Goal: Task Accomplishment & Management: Use online tool/utility

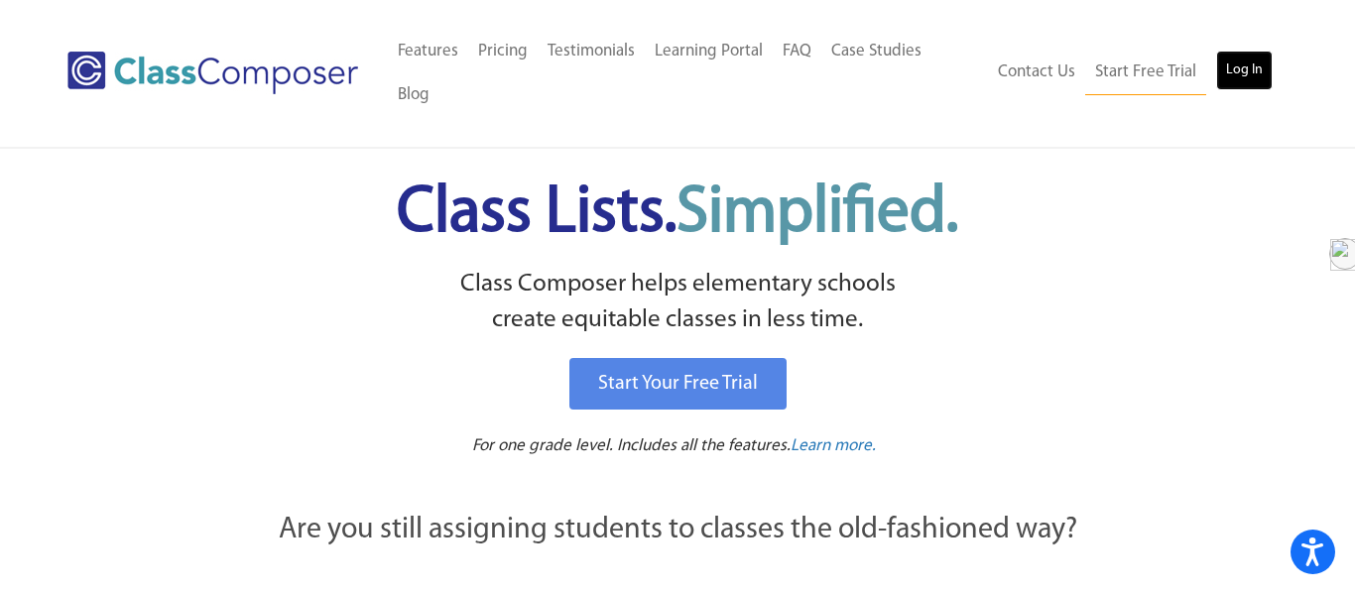
click at [1242, 51] on link "Log In" at bounding box center [1244, 71] width 57 height 40
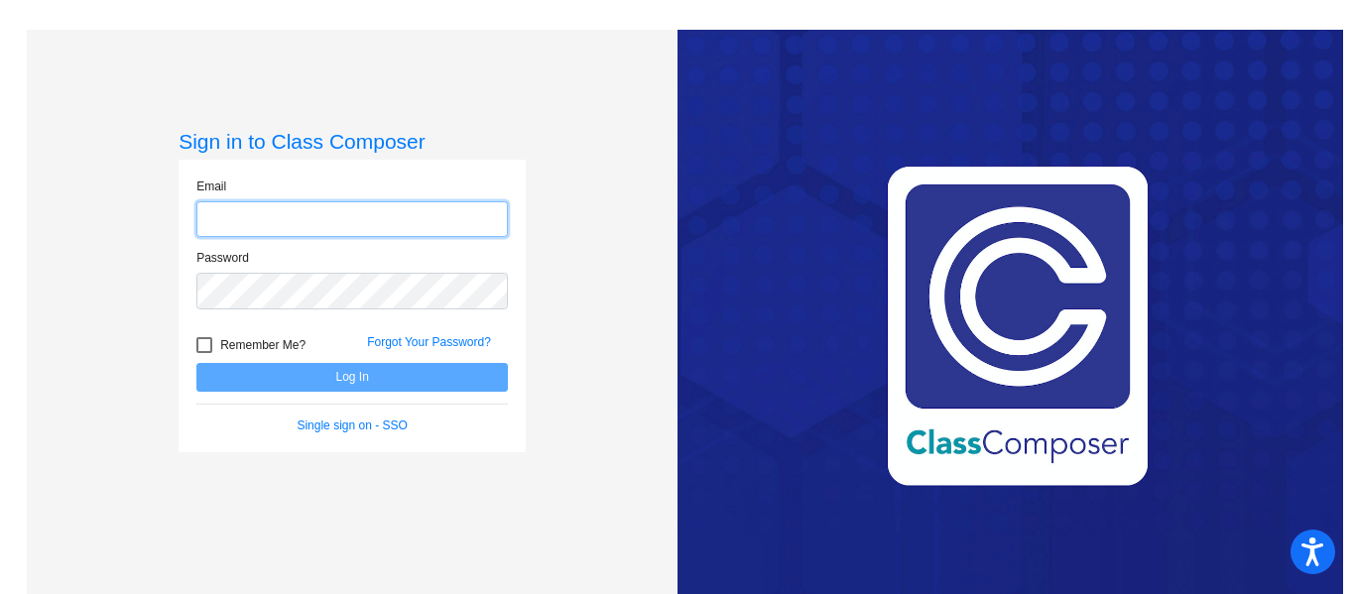
type input "STEVENSONJ@HARRISONTWP.K12.NJ.US"
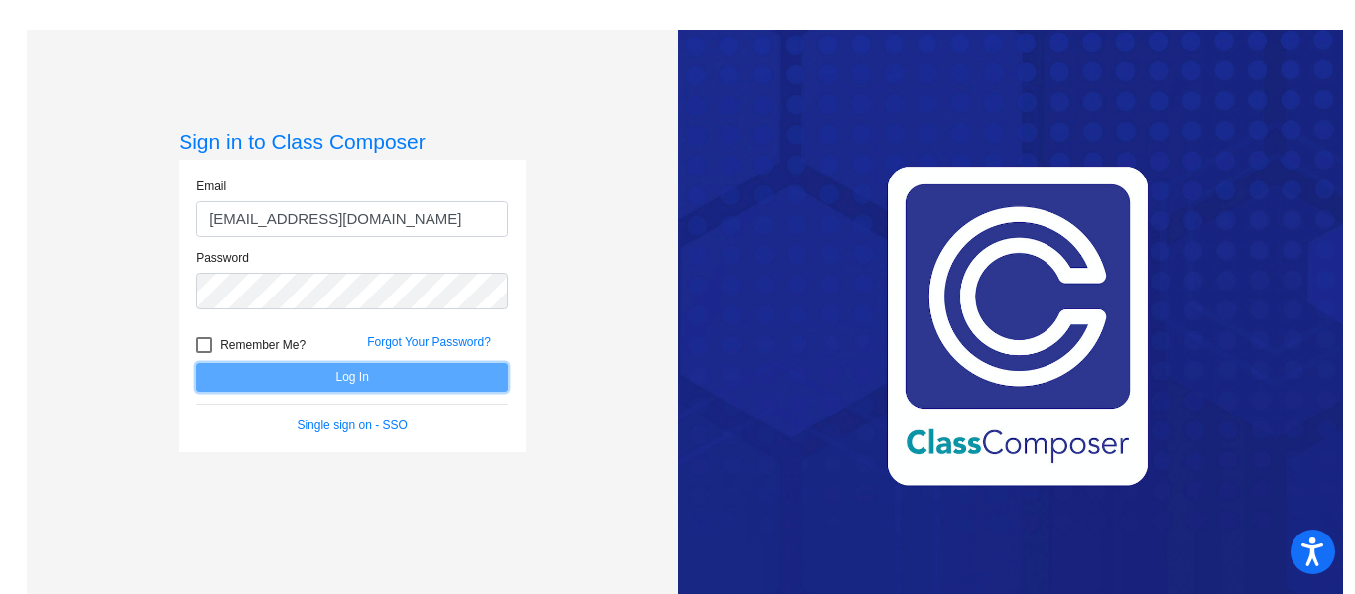
click at [403, 387] on button "Log In" at bounding box center [352, 377] width 312 height 29
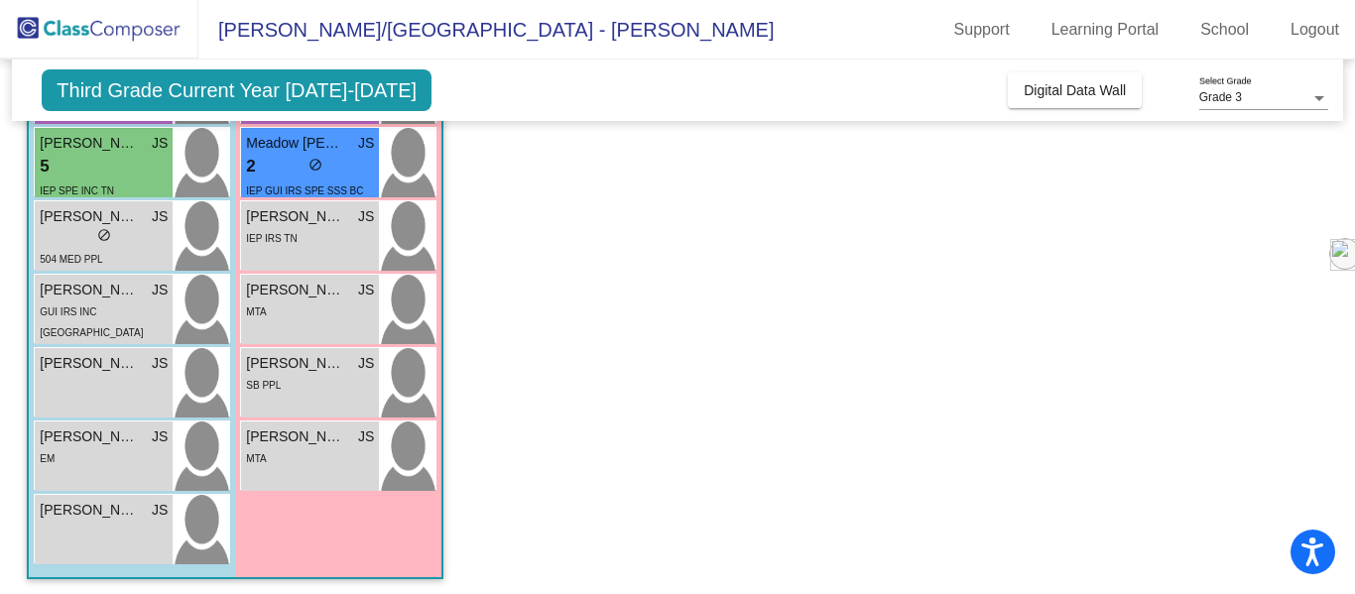
scroll to position [516, 0]
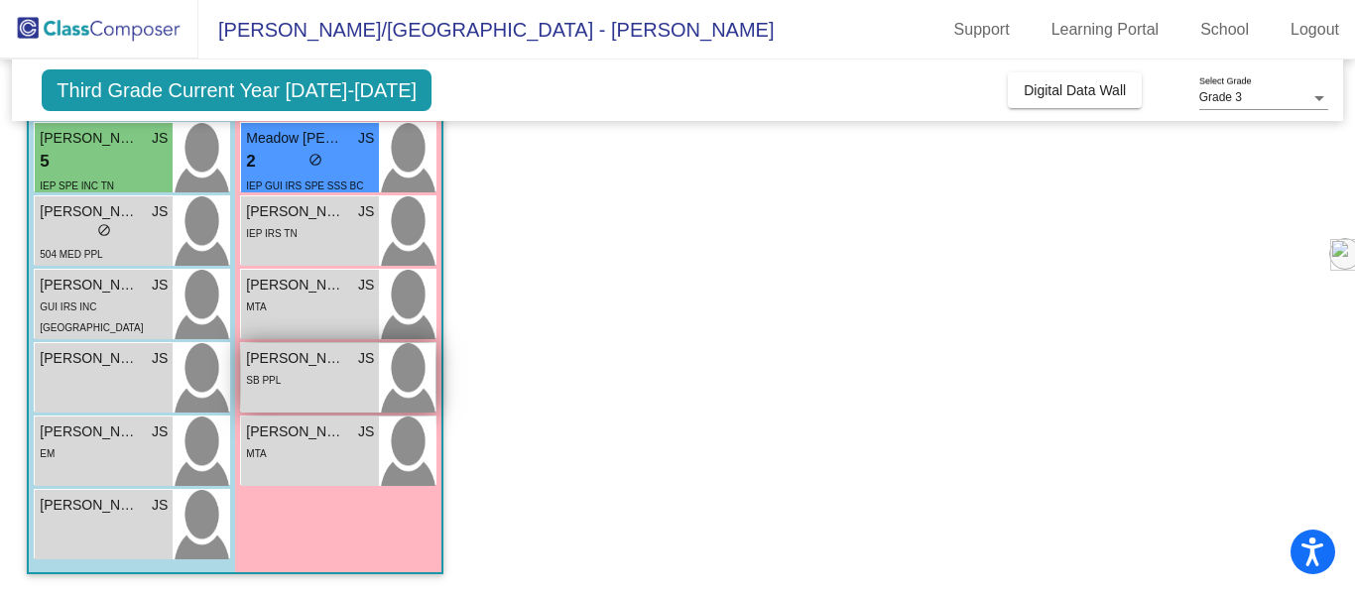
click at [258, 405] on div "Hazel Robertson JS lock do_not_disturb_alt SB PPL" at bounding box center [310, 377] width 138 height 69
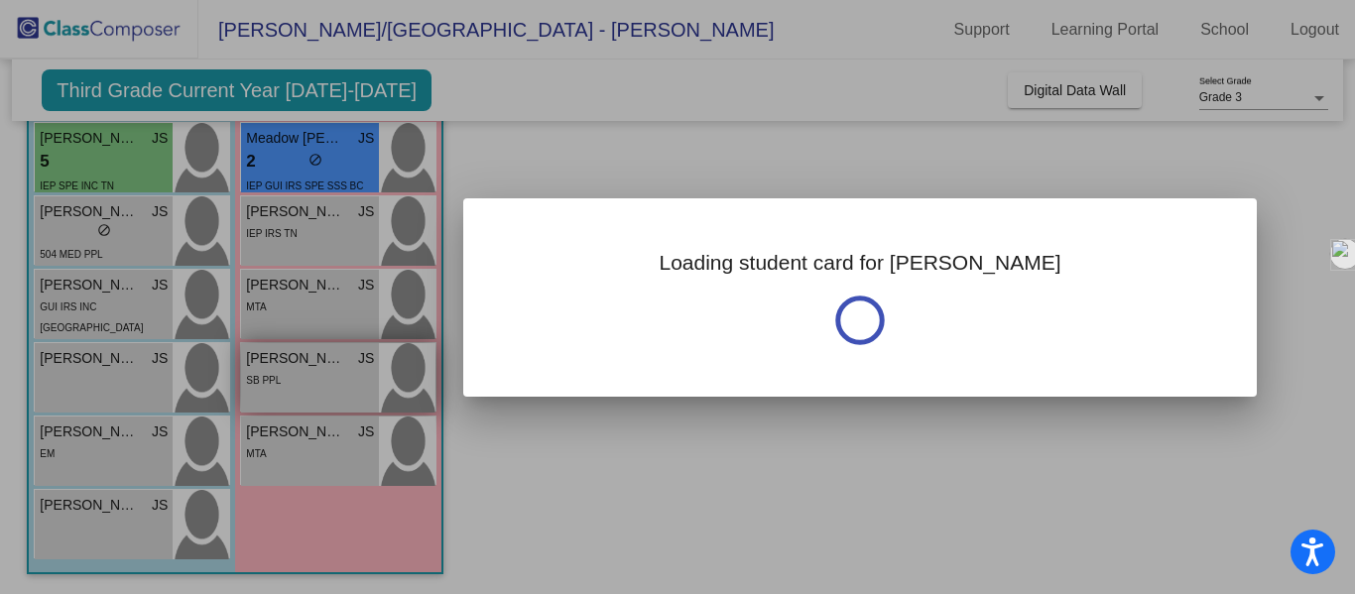
click at [258, 405] on div at bounding box center [677, 297] width 1355 height 594
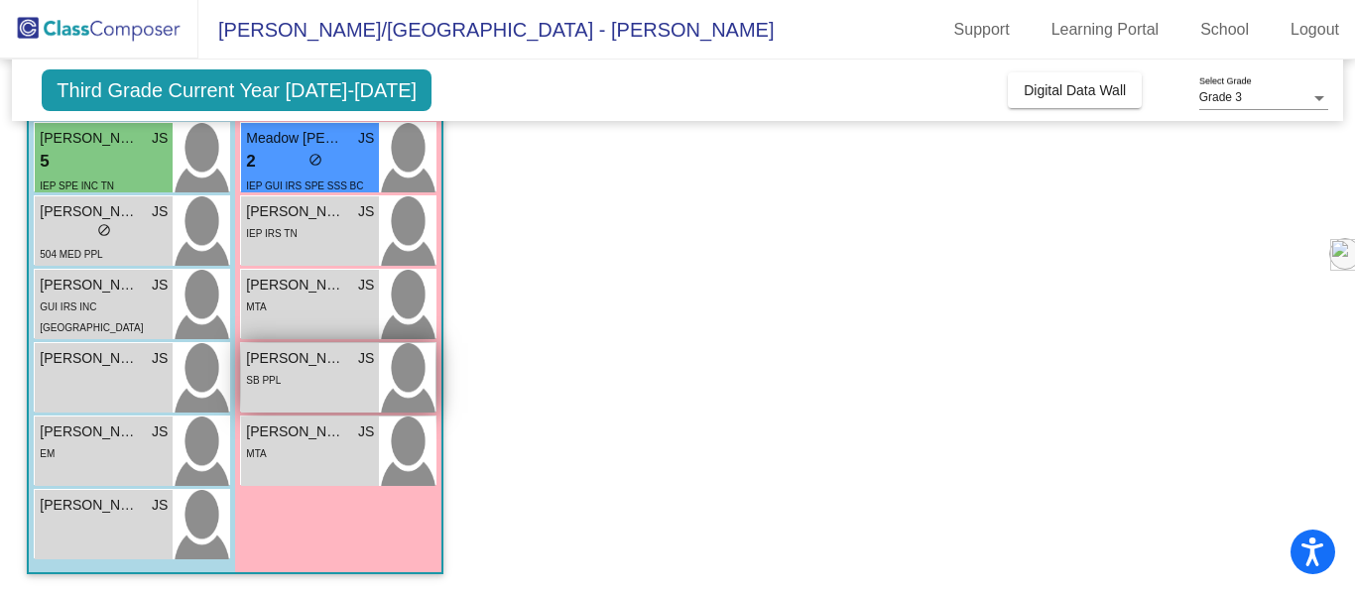
click at [273, 397] on div "Hazel Robertson JS lock do_not_disturb_alt SB PPL" at bounding box center [310, 377] width 138 height 69
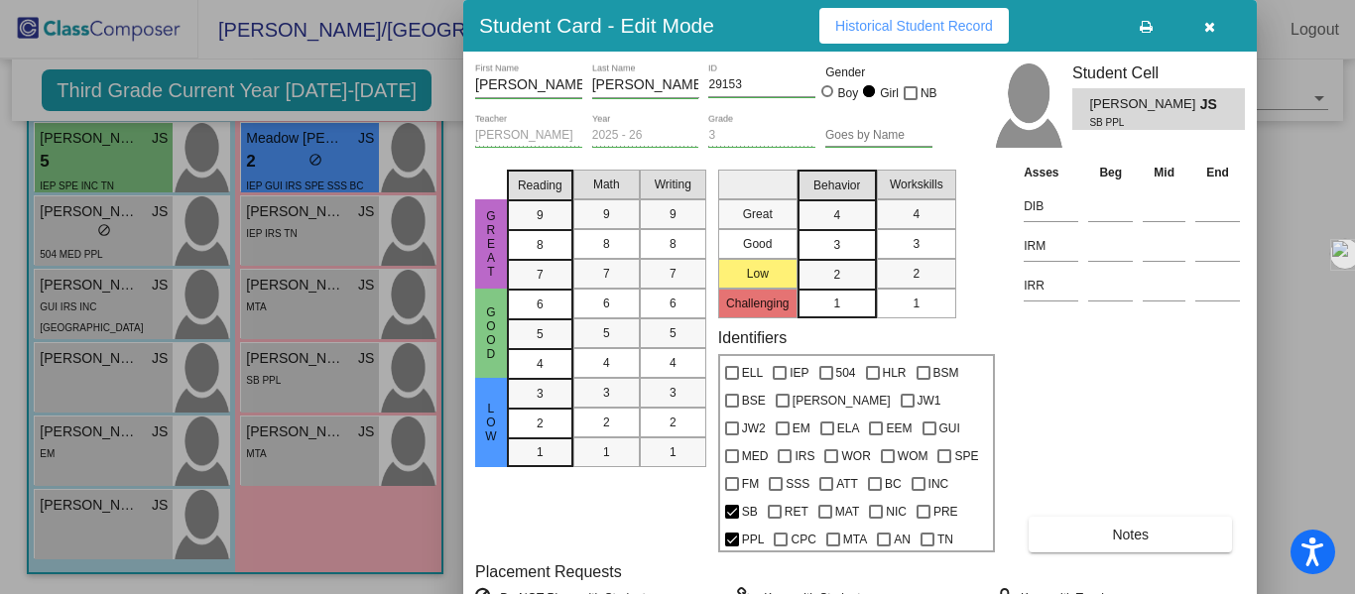
click at [901, 36] on button "Historical Student Record" at bounding box center [913, 26] width 189 height 36
